Goal: Check status: Check status

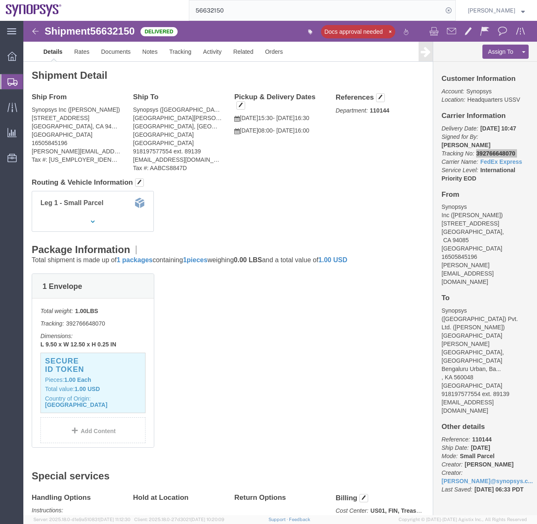
click at [5, 83] on div at bounding box center [11, 81] width 23 height 15
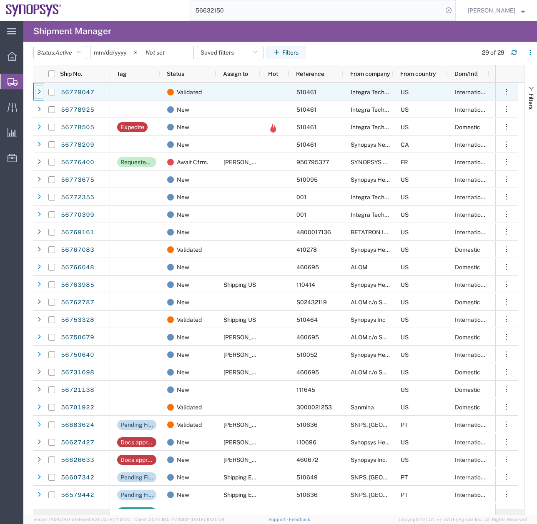
click at [36, 91] on div at bounding box center [39, 91] width 8 height 13
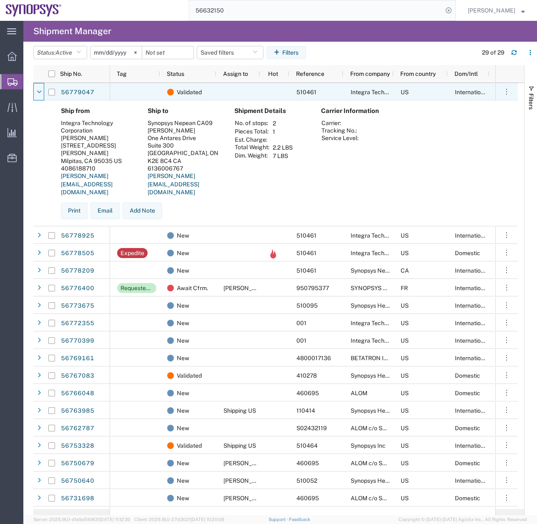
click at [36, 91] on div at bounding box center [39, 91] width 8 height 13
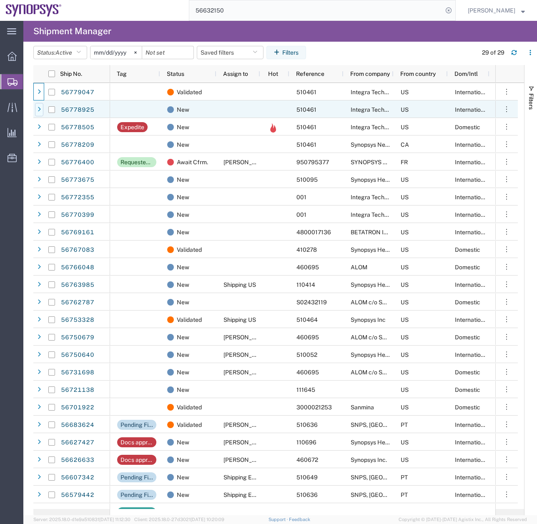
click at [39, 107] on icon at bounding box center [38, 110] width 3 height 6
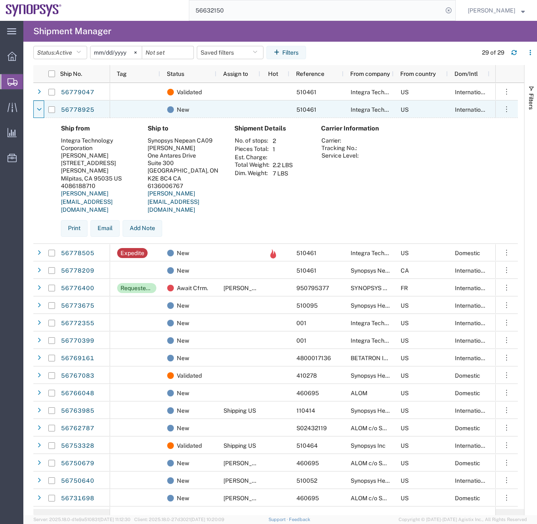
click at [39, 107] on icon at bounding box center [39, 110] width 5 height 6
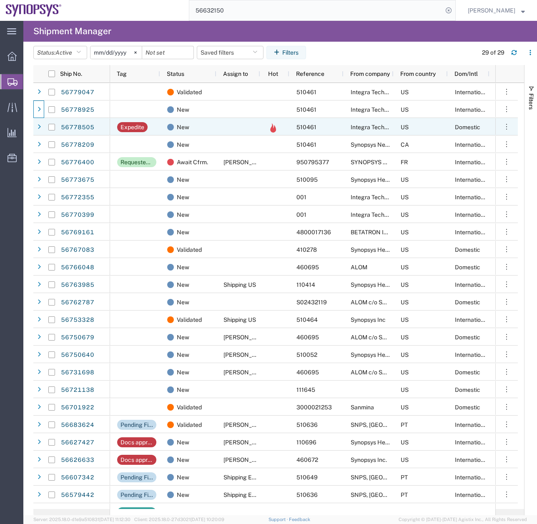
click at [45, 129] on div at bounding box center [52, 126] width 16 height 17
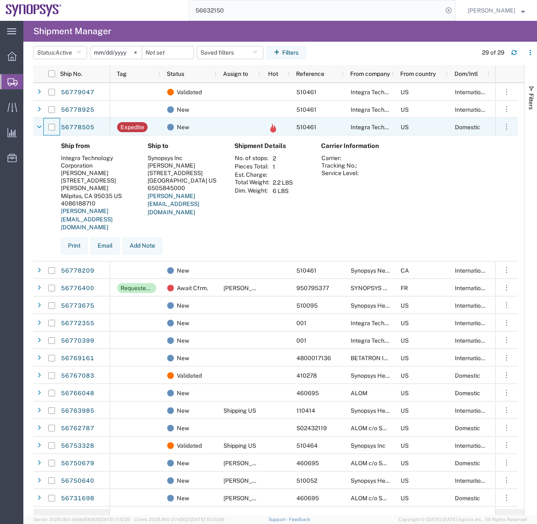
click at [45, 129] on div at bounding box center [52, 126] width 16 height 17
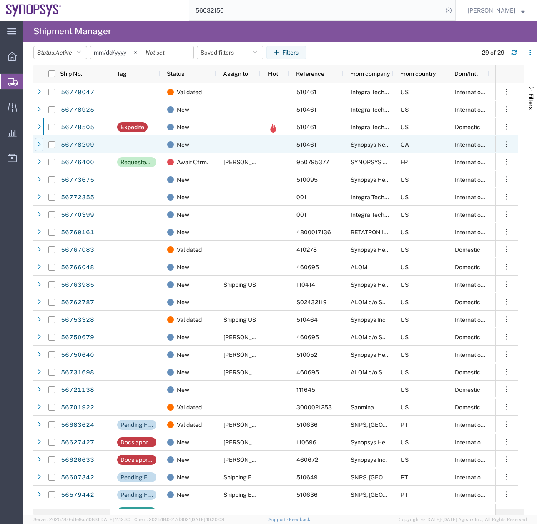
click at [40, 145] on icon at bounding box center [38, 145] width 3 height 6
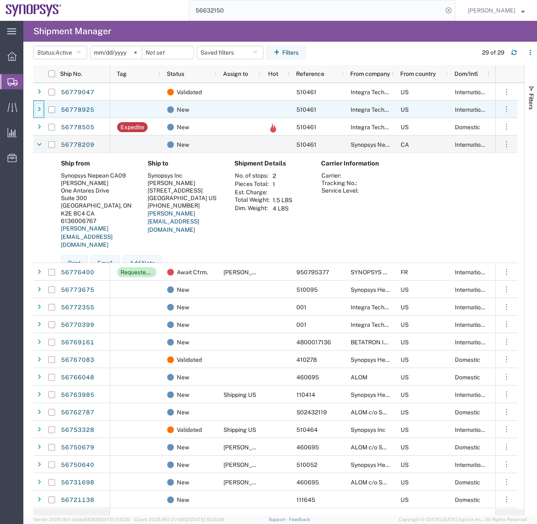
click at [40, 103] on div at bounding box center [39, 109] width 8 height 13
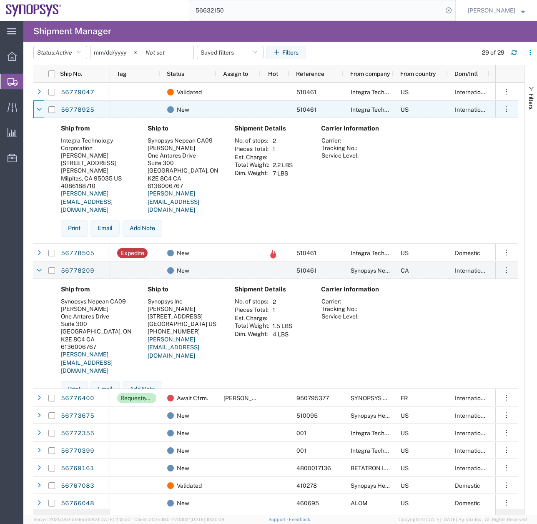
click at [40, 103] on div at bounding box center [39, 109] width 8 height 13
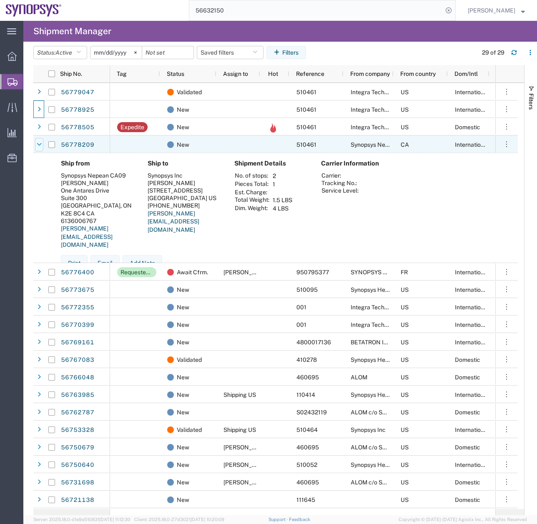
click at [41, 144] on icon at bounding box center [39, 145] width 5 height 6
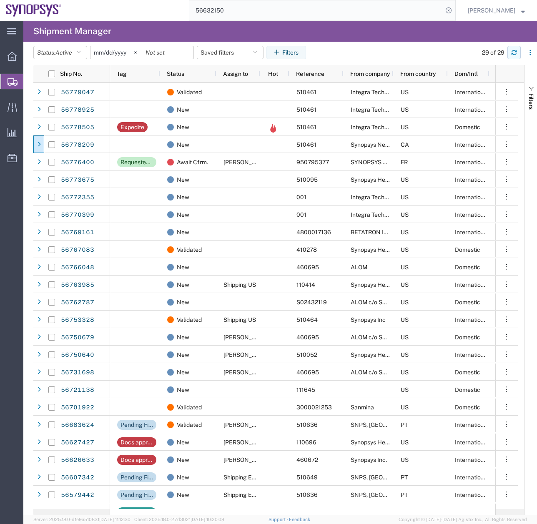
click at [512, 52] on icon "button" at bounding box center [514, 53] width 6 height 6
